Goal: Task Accomplishment & Management: Manage account settings

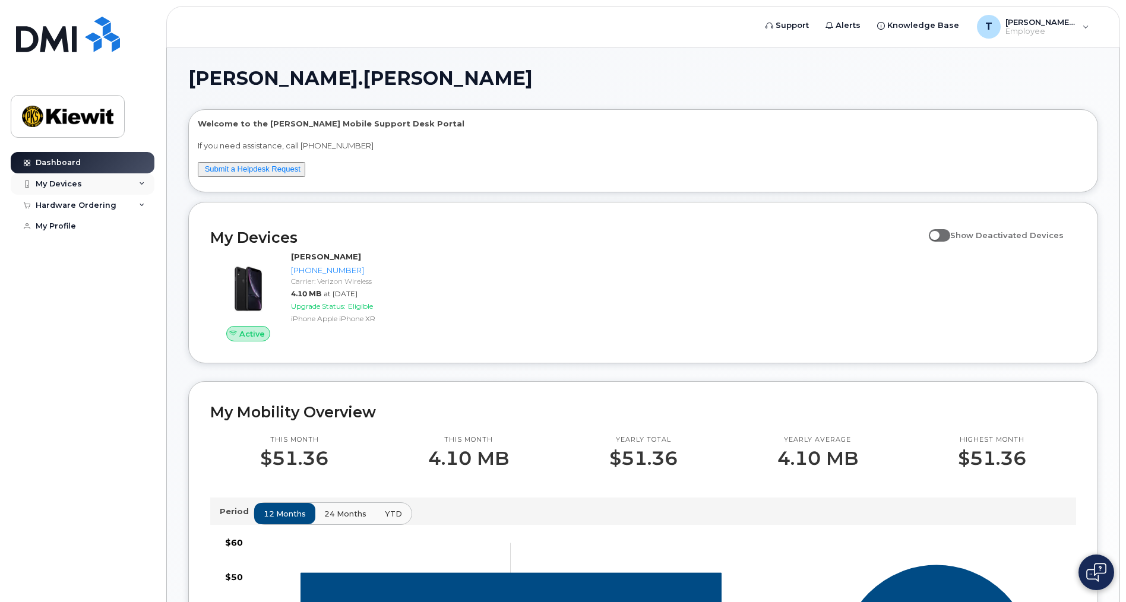
click at [61, 187] on div "My Devices" at bounding box center [59, 184] width 46 height 10
click at [109, 242] on div "([PERSON_NAME])" at bounding box center [108, 239] width 72 height 11
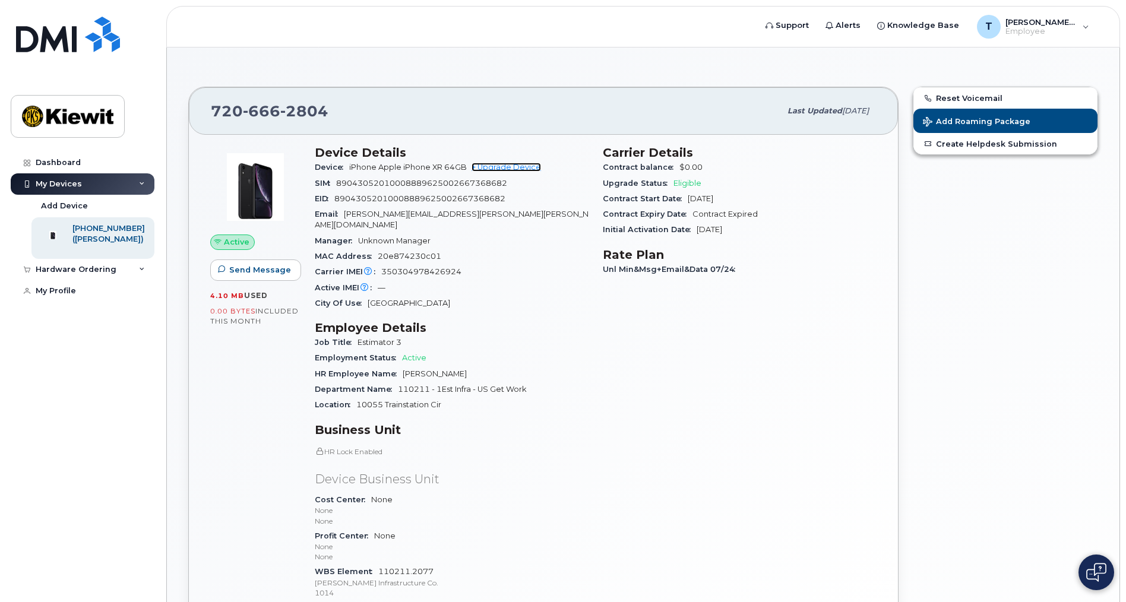
click at [498, 166] on link "+ Upgrade Device" at bounding box center [507, 167] width 70 height 9
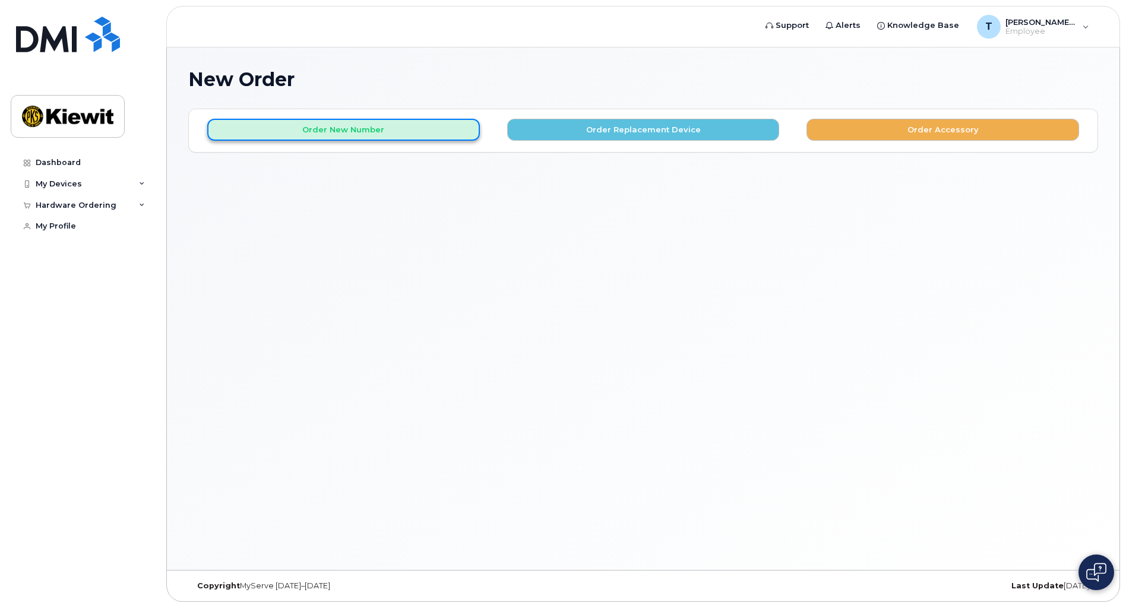
click at [402, 132] on button "Order New Number" at bounding box center [343, 130] width 273 height 22
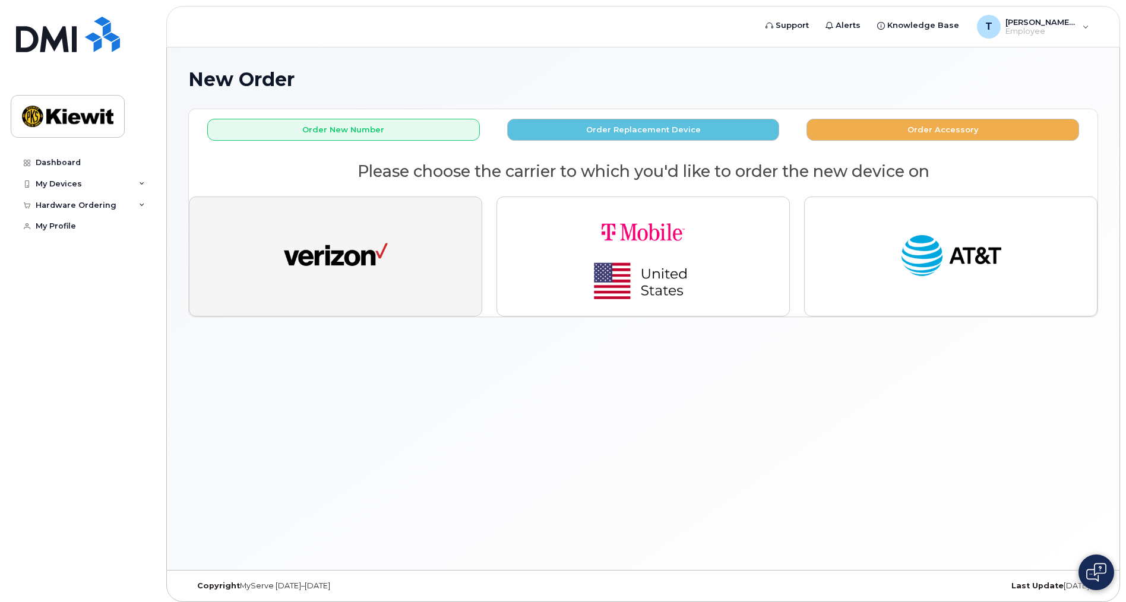
click at [421, 244] on button "button" at bounding box center [335, 257] width 293 height 120
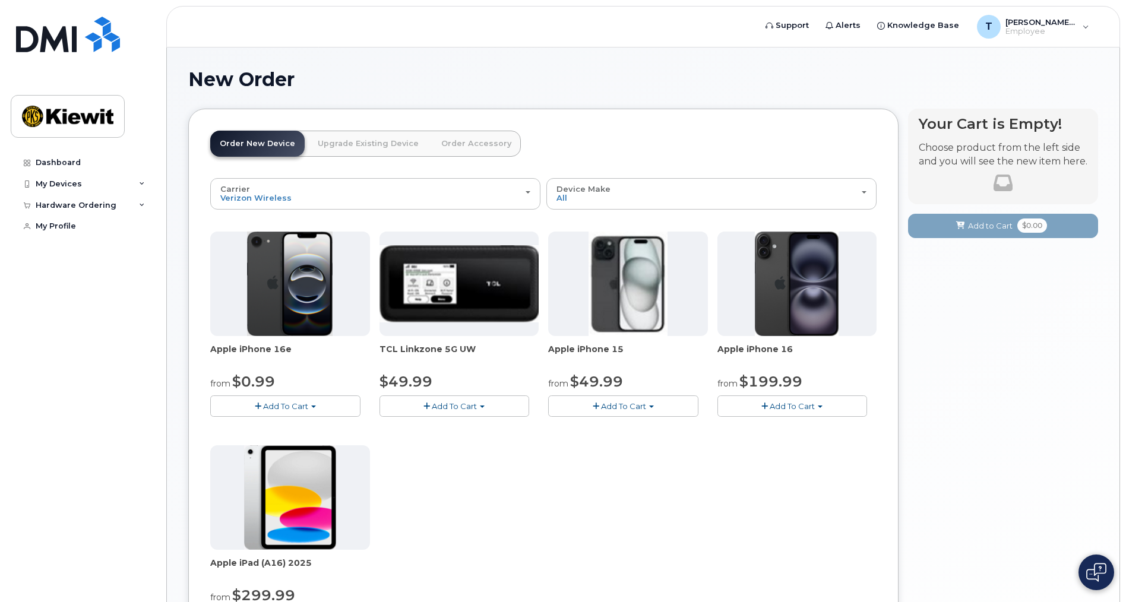
click at [348, 143] on link "Upgrade Existing Device" at bounding box center [368, 144] width 120 height 26
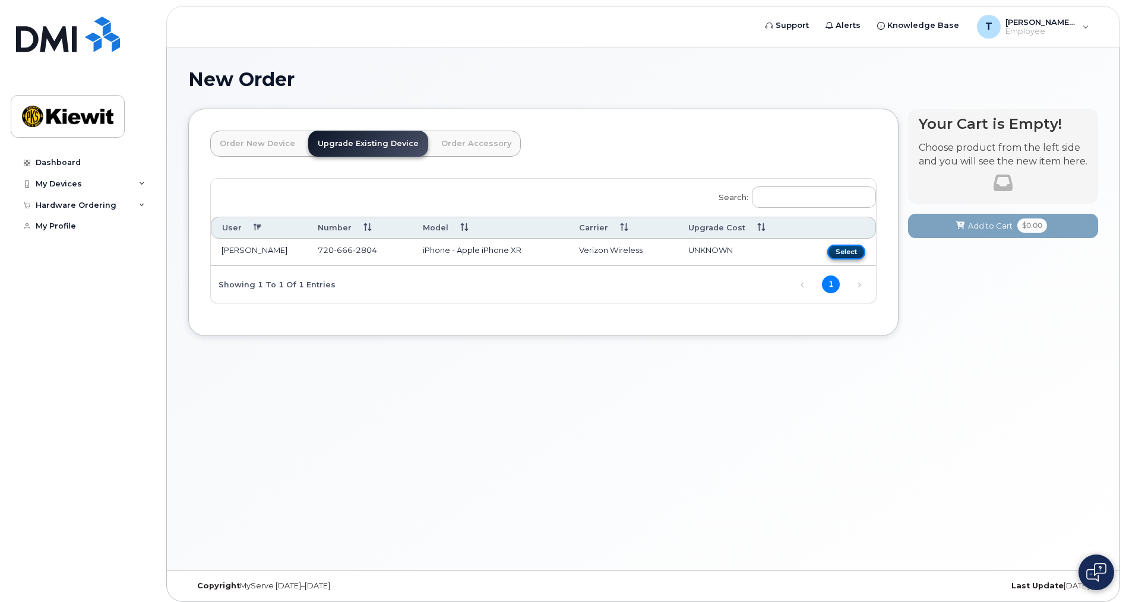
click at [863, 251] on button "Select" at bounding box center [846, 252] width 38 height 15
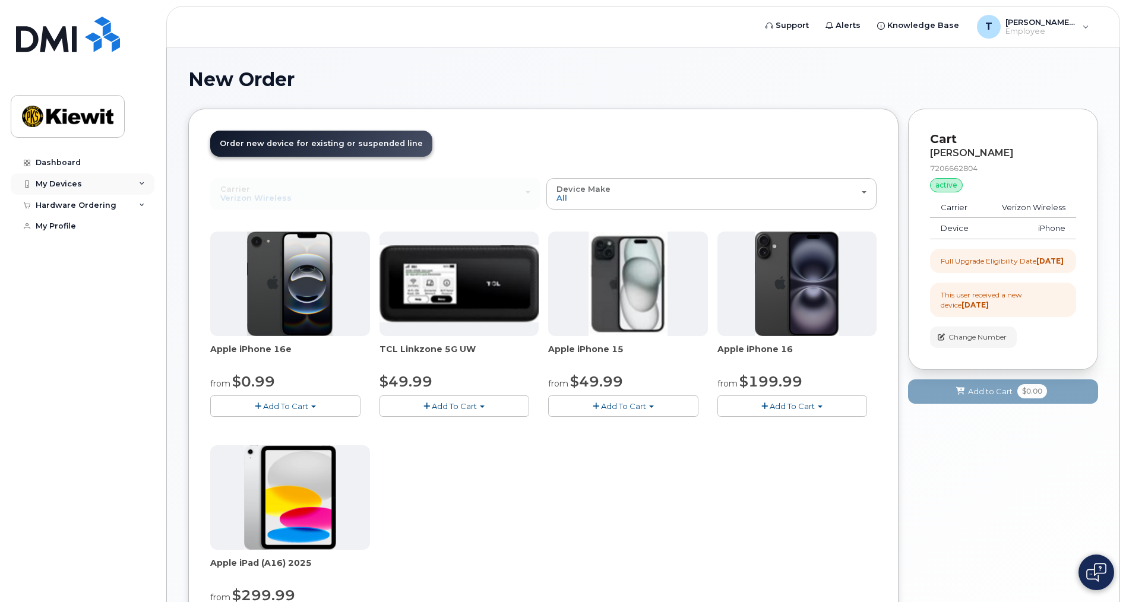
drag, startPoint x: 236, startPoint y: 4, endPoint x: 69, endPoint y: 181, distance: 243.3
click at [69, 181] on div "My Devices" at bounding box center [59, 184] width 46 height 10
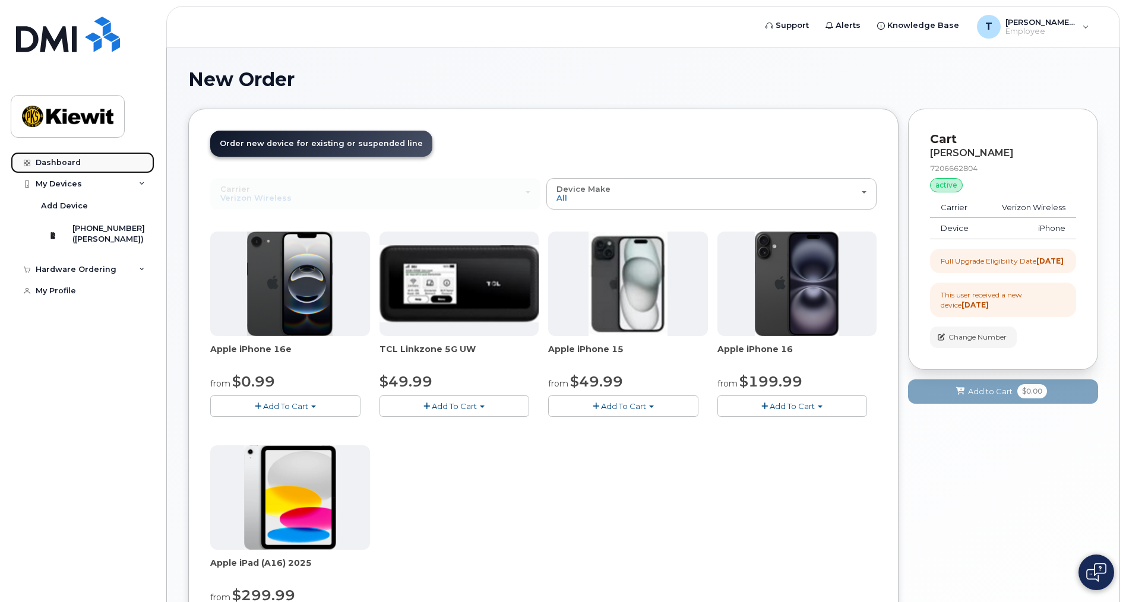
click at [50, 163] on div "Dashboard" at bounding box center [58, 163] width 45 height 10
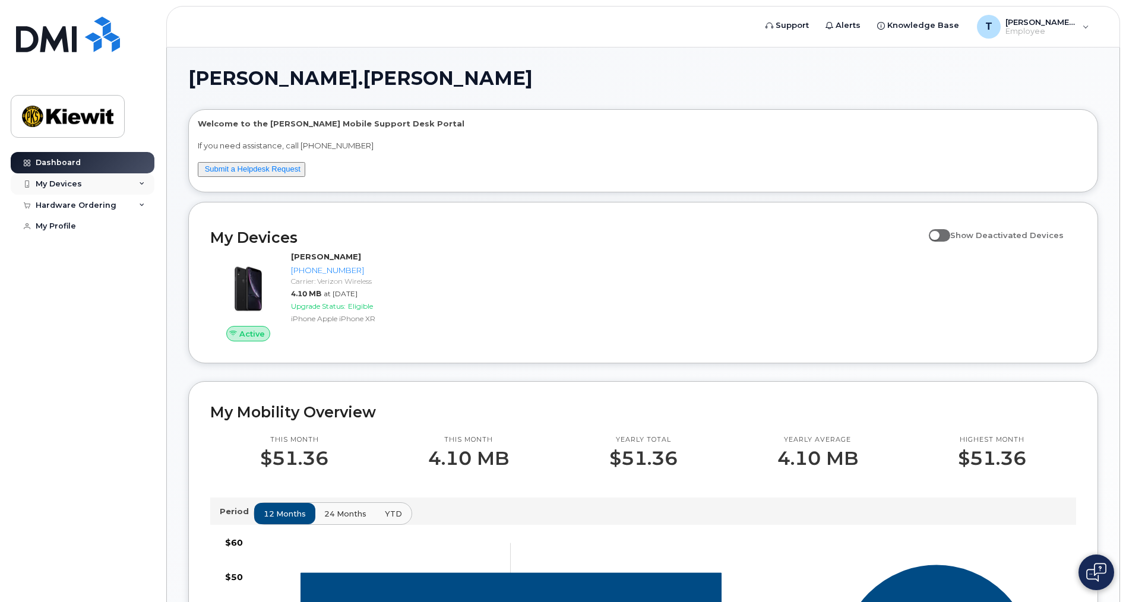
click at [69, 185] on div "My Devices" at bounding box center [59, 184] width 46 height 10
click at [140, 273] on icon at bounding box center [142, 270] width 6 height 6
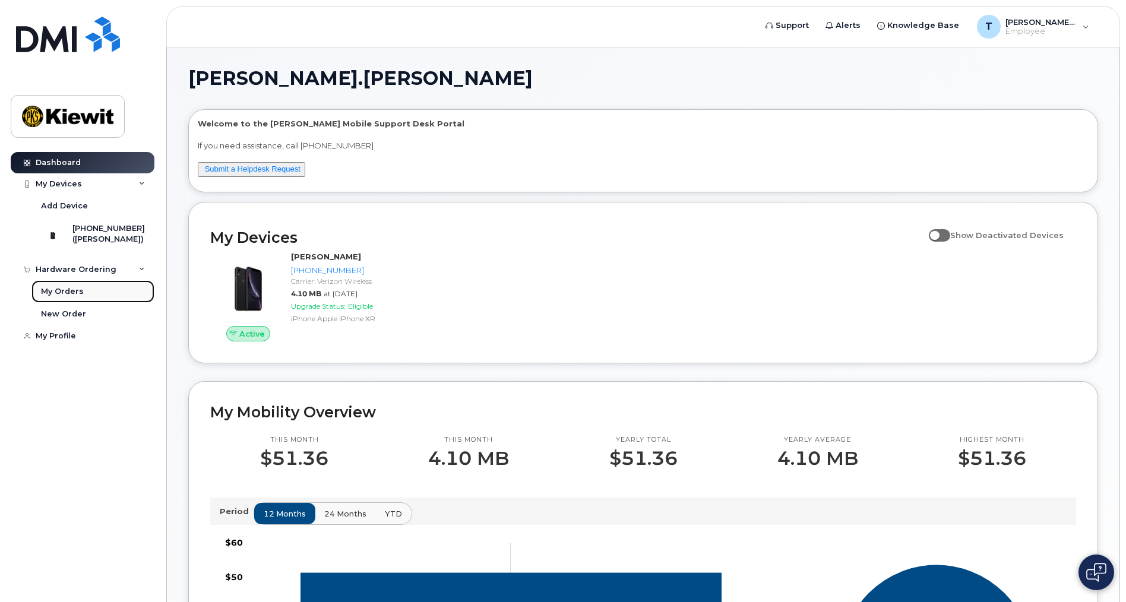
click at [62, 297] on div "My Orders" at bounding box center [62, 291] width 43 height 11
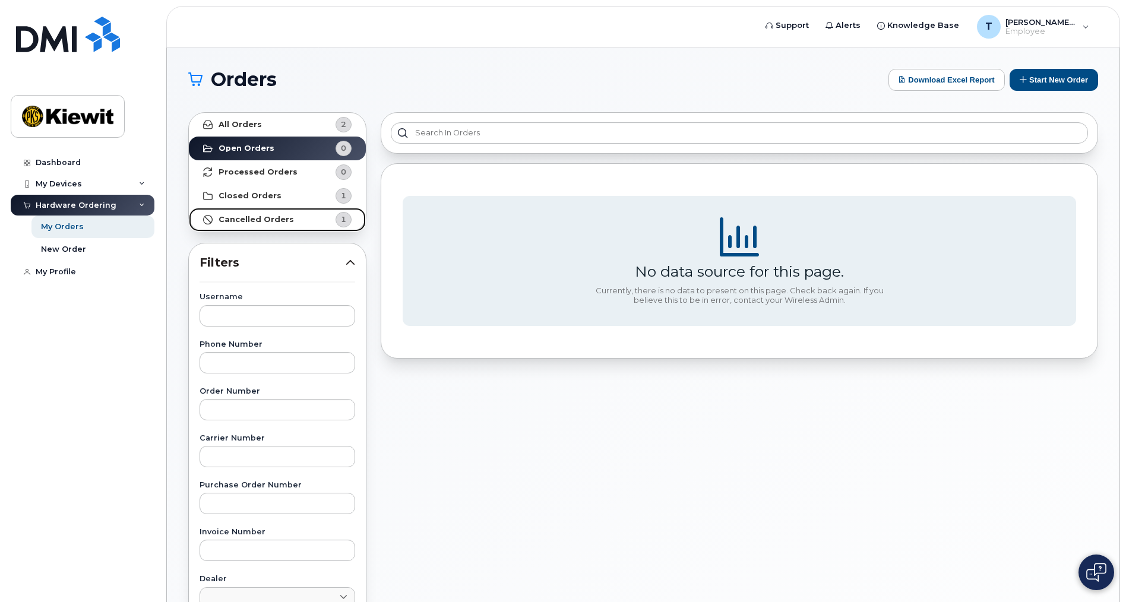
click at [254, 225] on link "Cancelled Orders 1" at bounding box center [277, 220] width 177 height 24
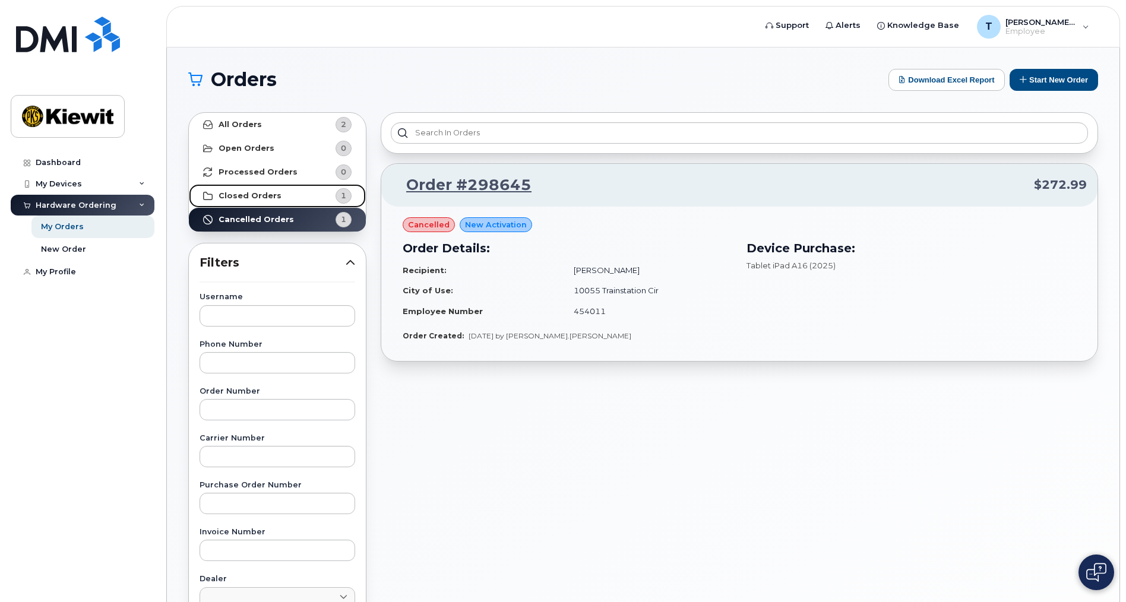
click at [244, 194] on strong "Closed Orders" at bounding box center [250, 196] width 63 height 10
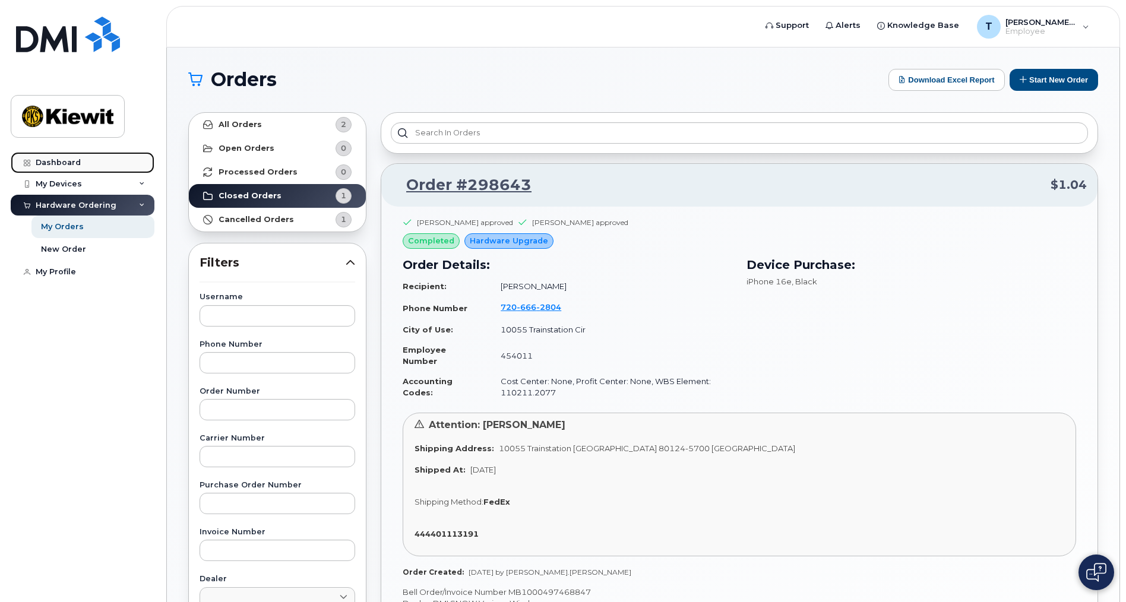
click at [61, 160] on div "Dashboard" at bounding box center [58, 163] width 45 height 10
